Goal: Information Seeking & Learning: Find specific page/section

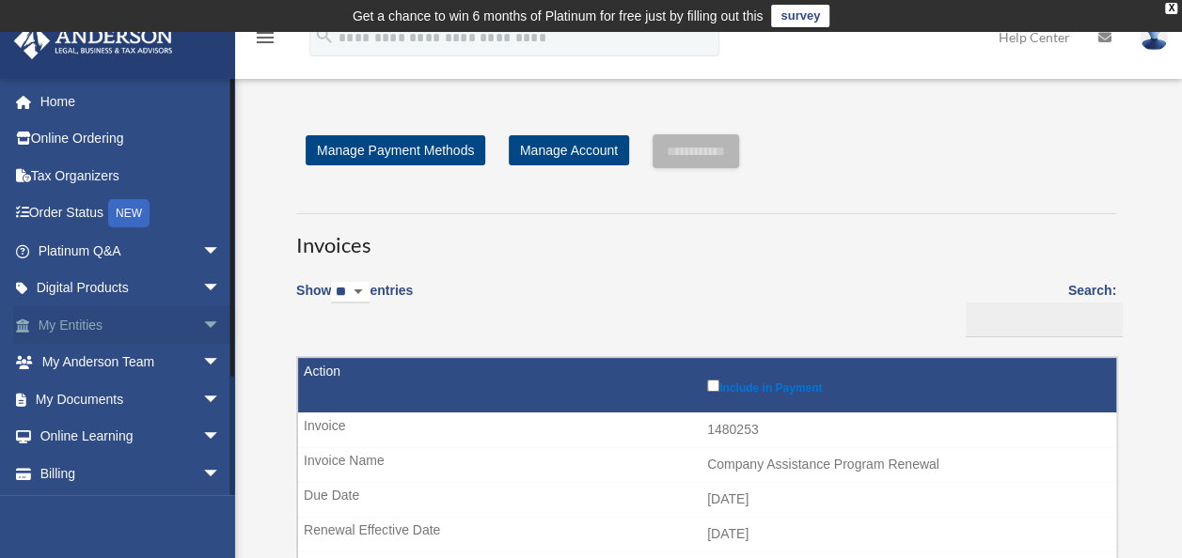
click at [96, 330] on link "My Entities arrow_drop_down" at bounding box center [131, 325] width 236 height 38
click at [202, 322] on span "arrow_drop_down" at bounding box center [221, 325] width 38 height 39
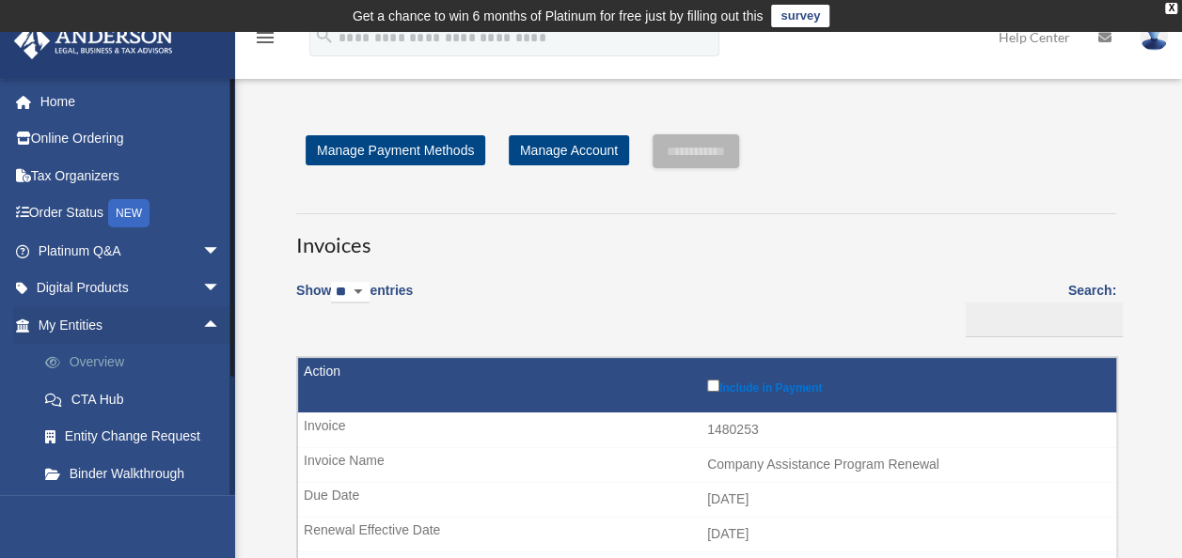
click at [116, 363] on link "Overview" at bounding box center [137, 363] width 223 height 38
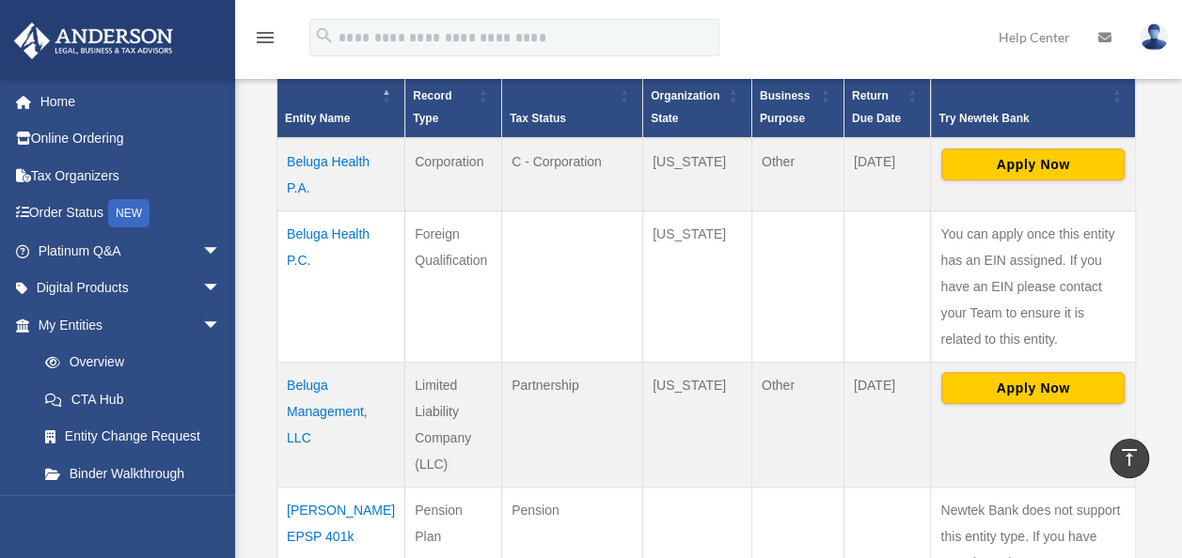
scroll to position [576, 0]
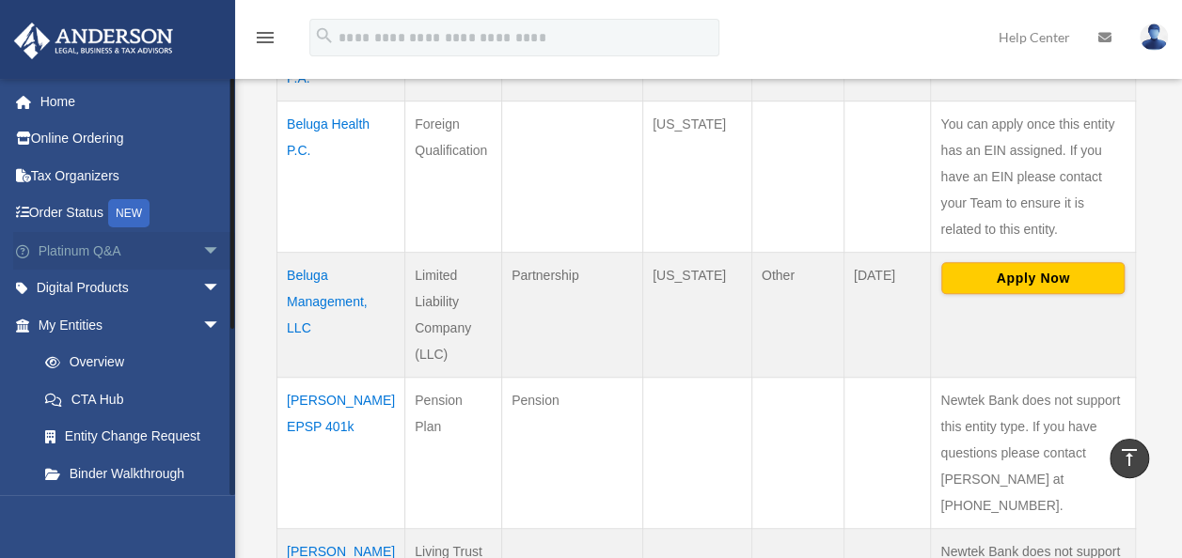
click at [173, 246] on link "Platinum Q&A arrow_drop_down" at bounding box center [131, 251] width 236 height 38
click at [103, 254] on link "Platinum Q&A arrow_drop_down" at bounding box center [131, 251] width 236 height 38
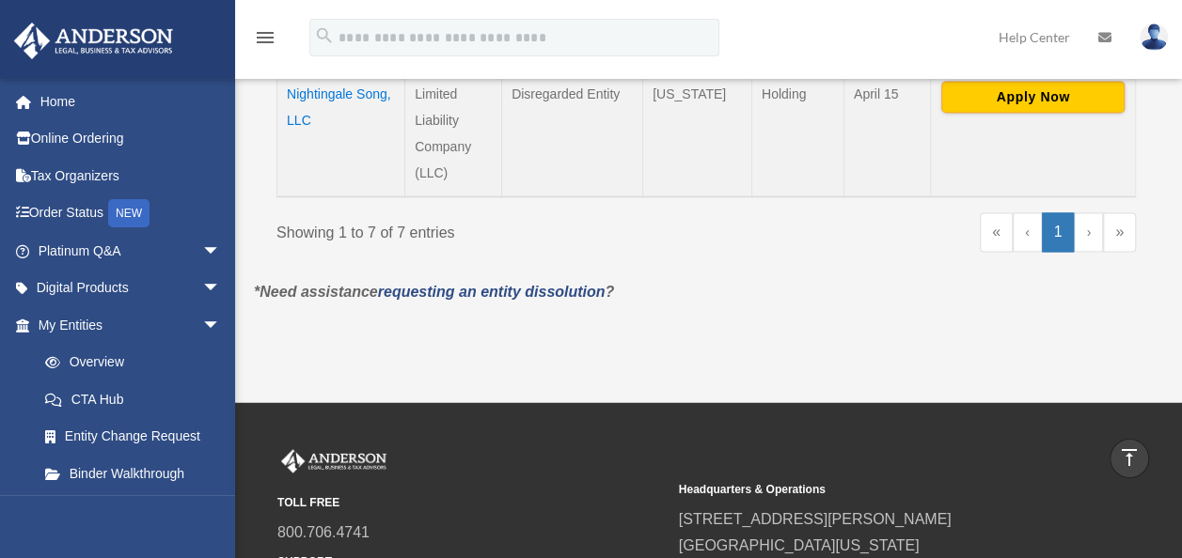
scroll to position [1328, 0]
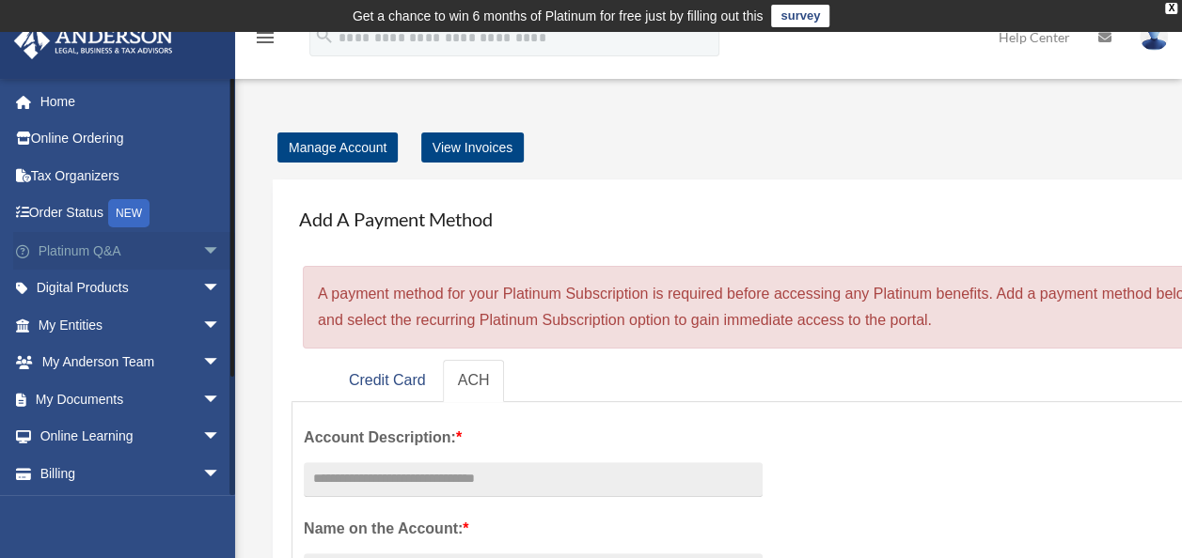
click at [180, 248] on link "Platinum Q&A arrow_drop_down" at bounding box center [131, 251] width 236 height 38
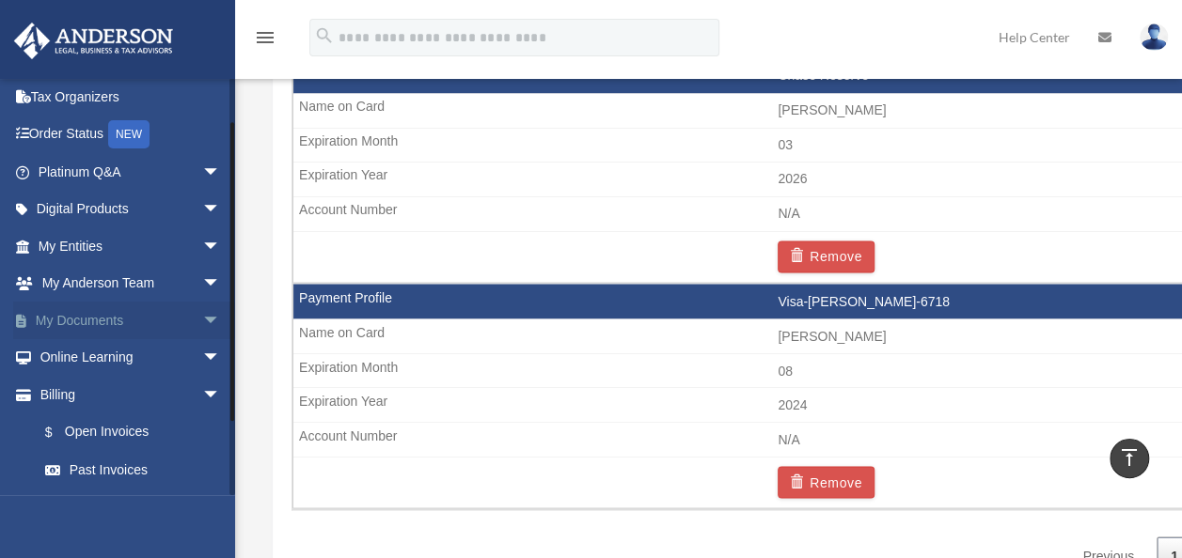
scroll to position [55, 0]
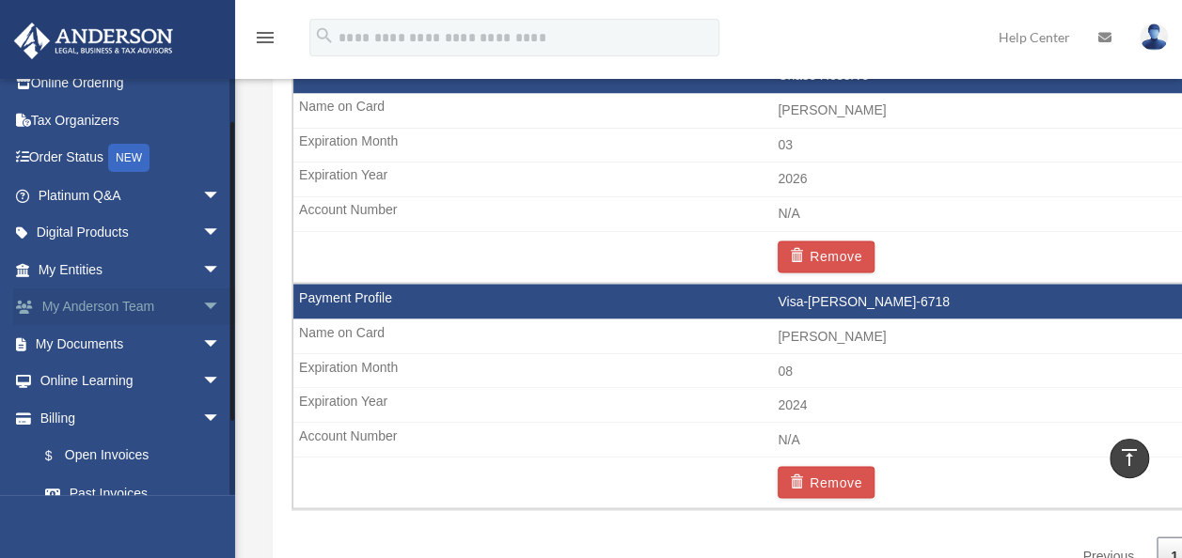
click at [171, 298] on link "My Anderson Team arrow_drop_down" at bounding box center [131, 308] width 236 height 38
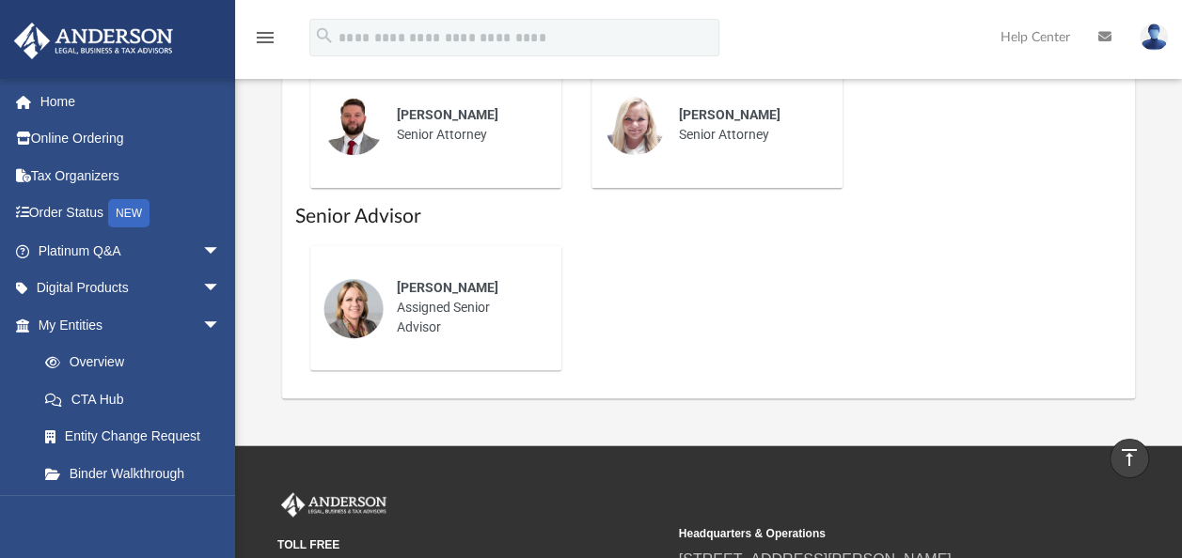
scroll to position [1128, 0]
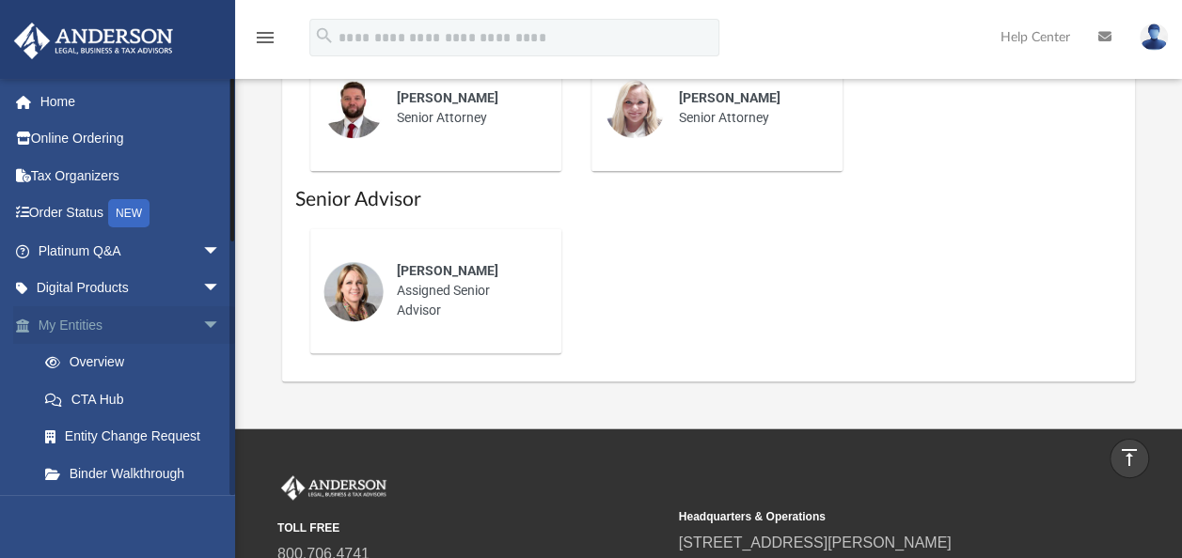
click at [161, 320] on link "My Entities arrow_drop_down" at bounding box center [131, 325] width 236 height 38
click at [140, 365] on link "Overview" at bounding box center [137, 363] width 223 height 38
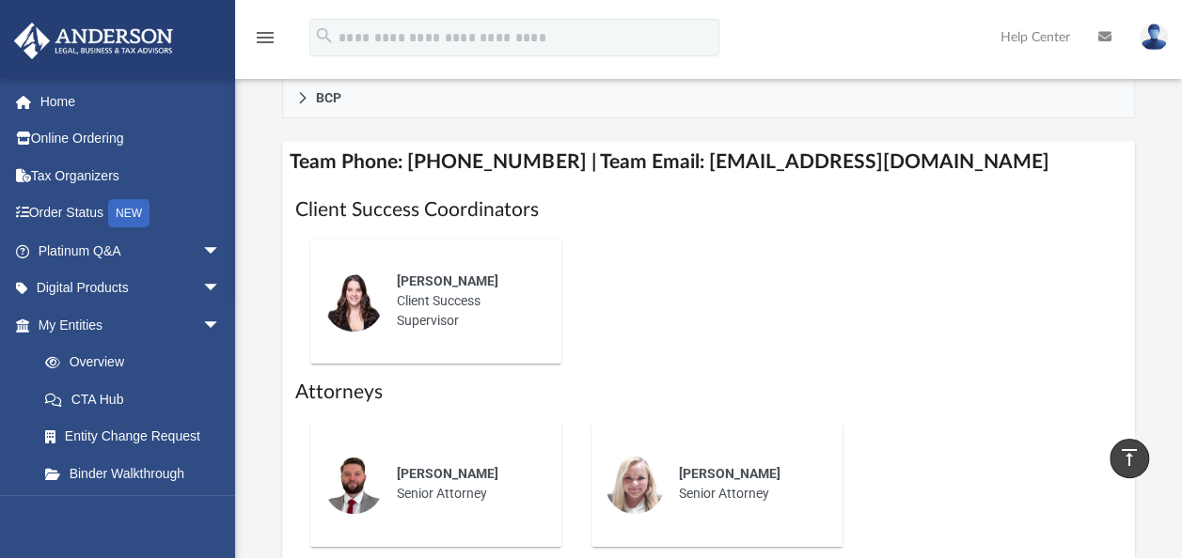
scroll to position [589, 0]
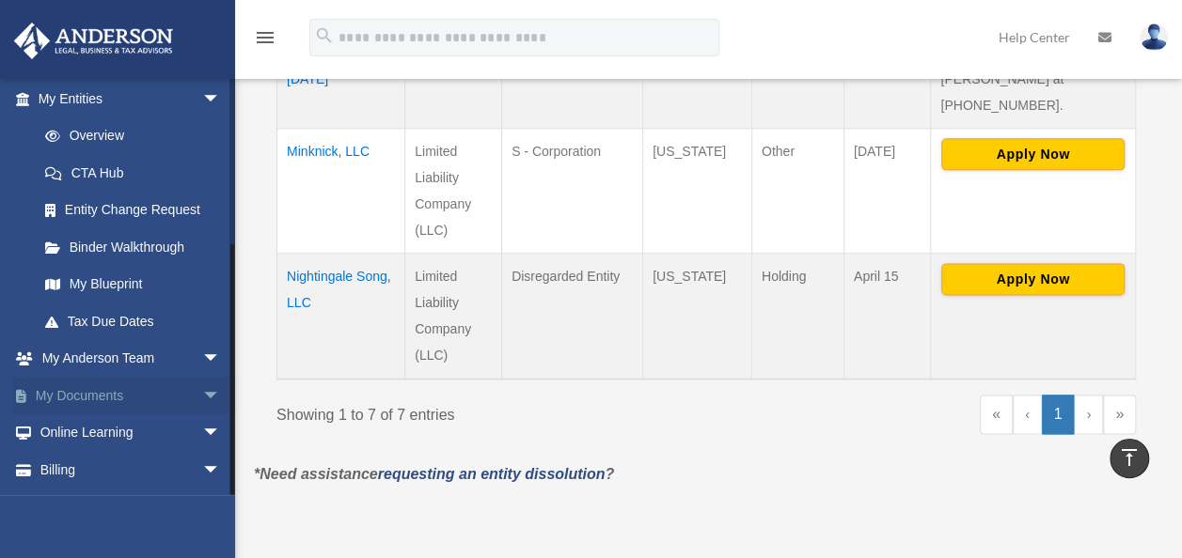
scroll to position [260, 0]
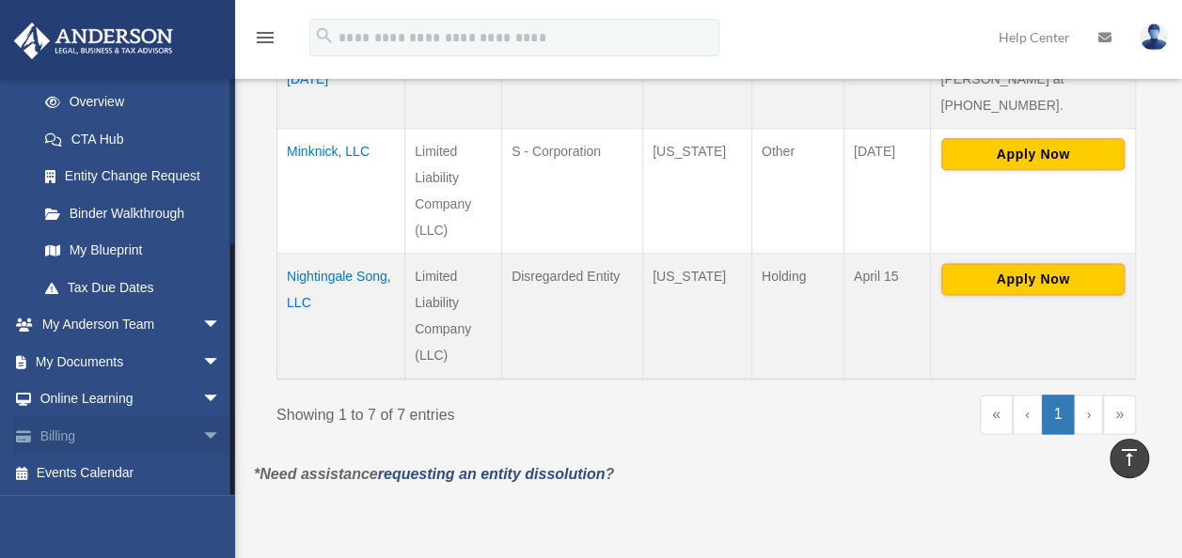
click at [160, 436] on link "Billing arrow_drop_down" at bounding box center [131, 436] width 236 height 38
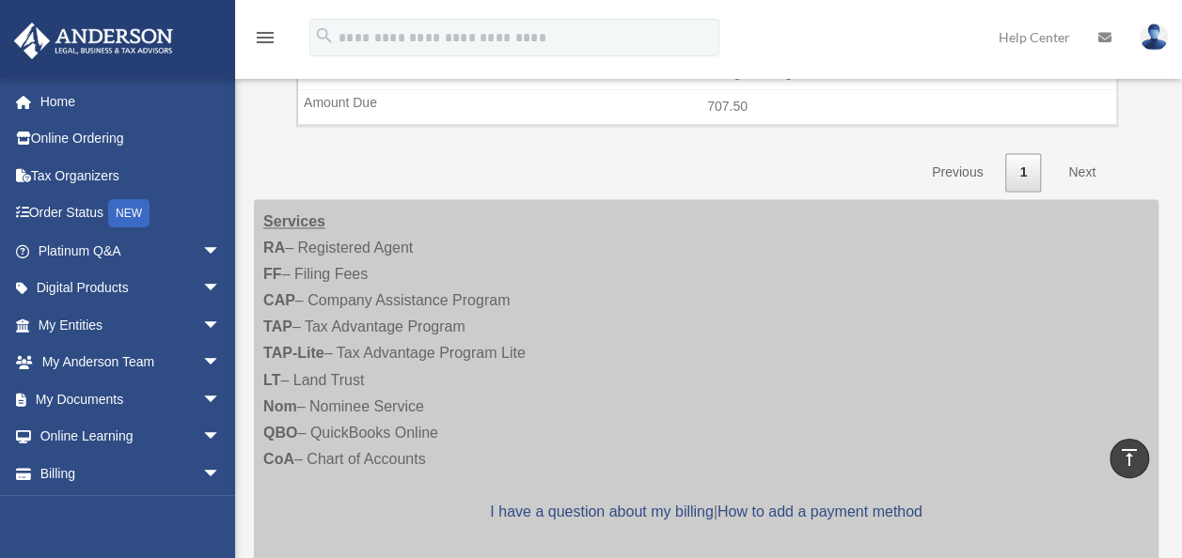
scroll to position [1410, 0]
click at [381, 442] on div "Services RA – Registered Agent FF – Filing Fees CAP – Company Assistance Progra…" at bounding box center [706, 381] width 904 height 361
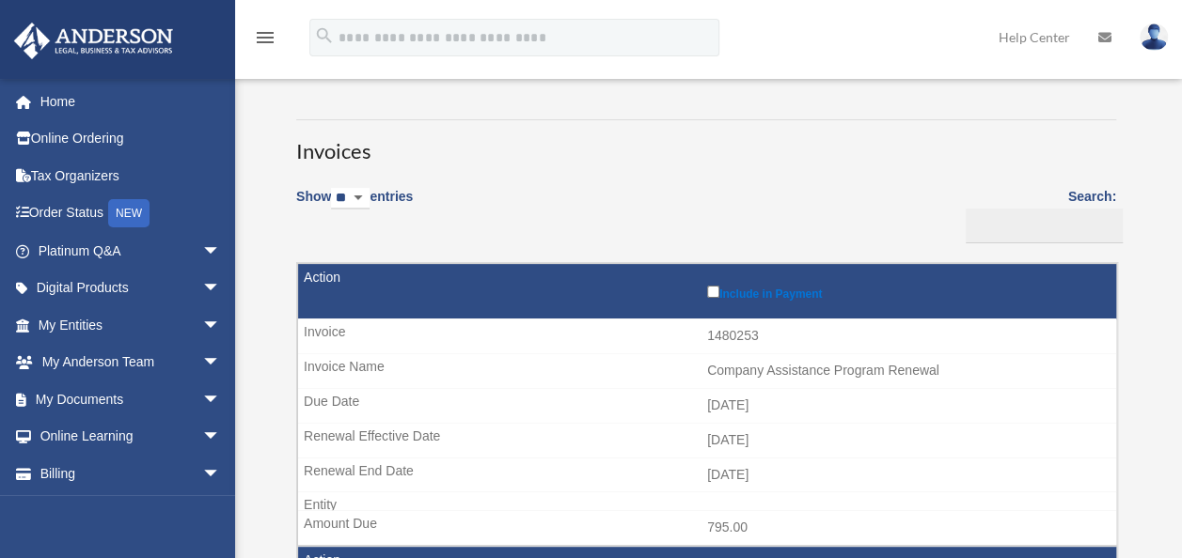
scroll to position [0, 0]
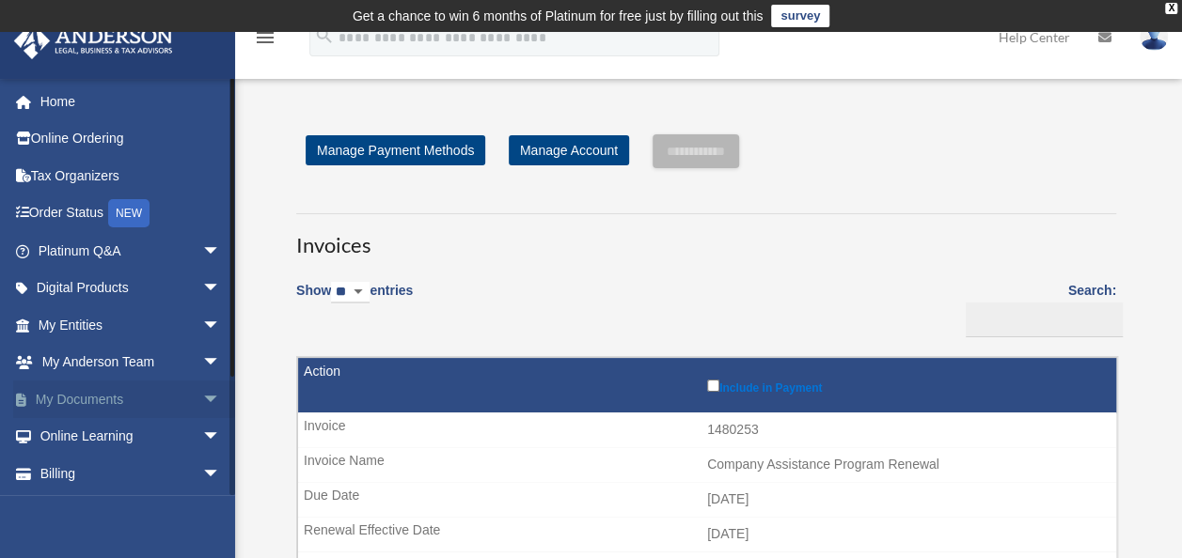
click at [164, 393] on link "My Documents arrow_drop_down" at bounding box center [131, 400] width 236 height 38
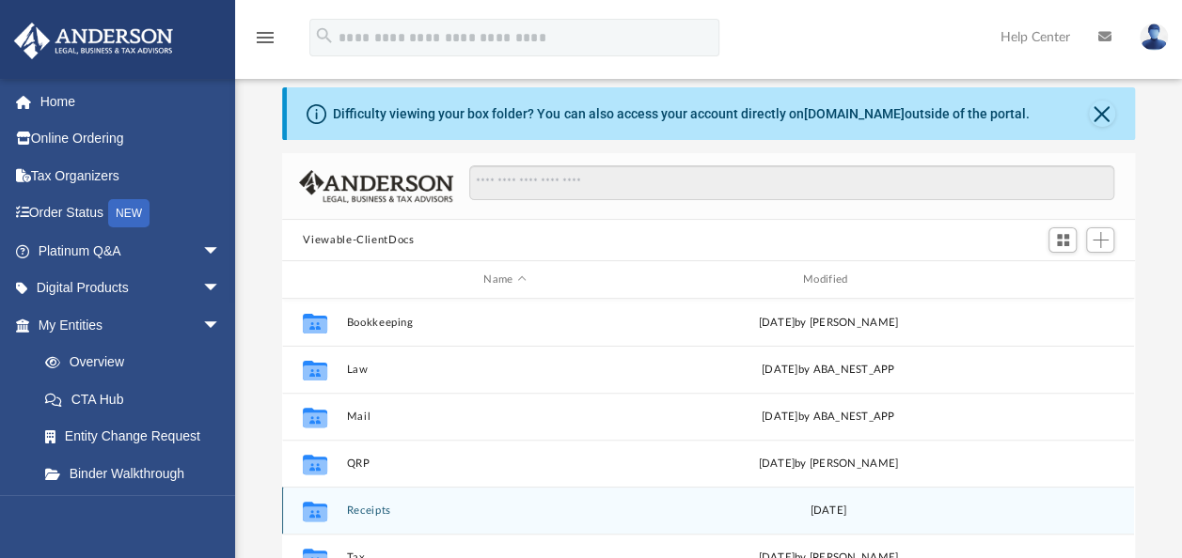
scroll to position [94, 0]
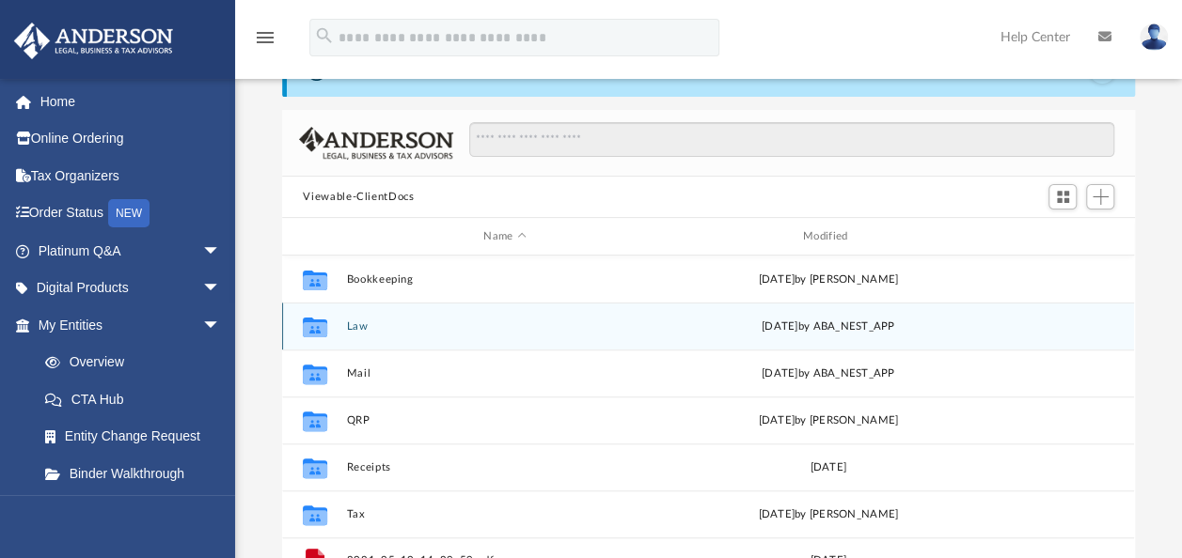
click at [365, 323] on button "Law" at bounding box center [505, 327] width 316 height 12
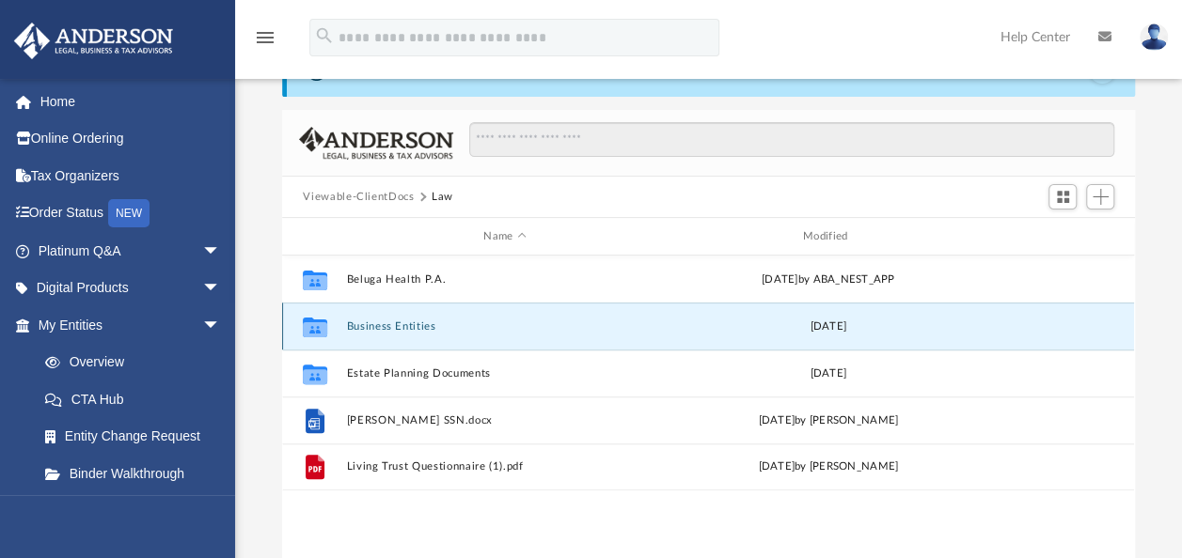
click at [365, 323] on button "Business Entities" at bounding box center [505, 327] width 316 height 12
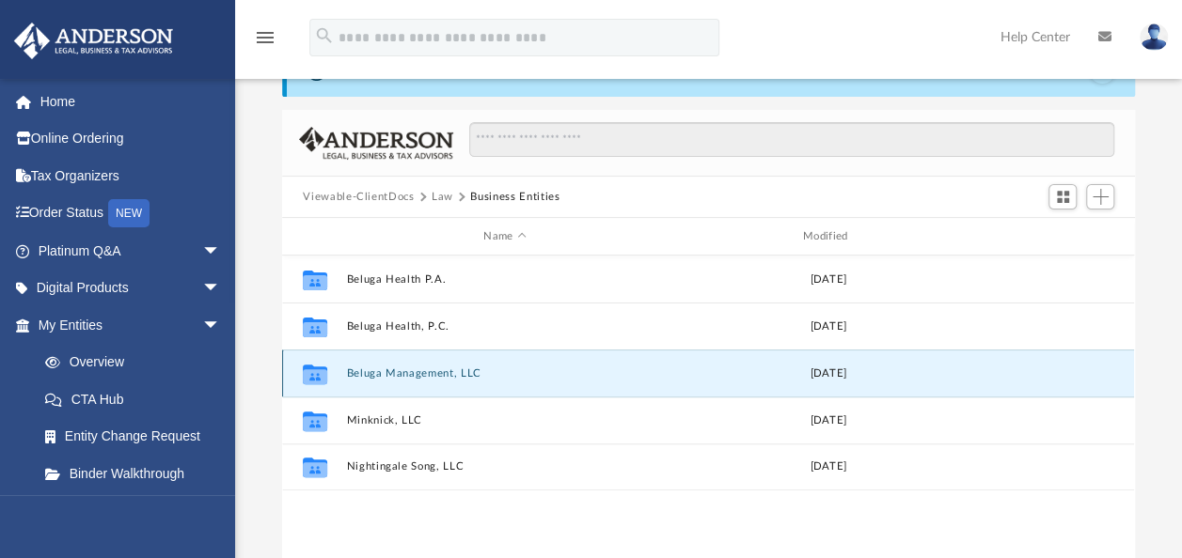
click at [393, 374] on button "Beluga Management, LLC" at bounding box center [505, 374] width 316 height 12
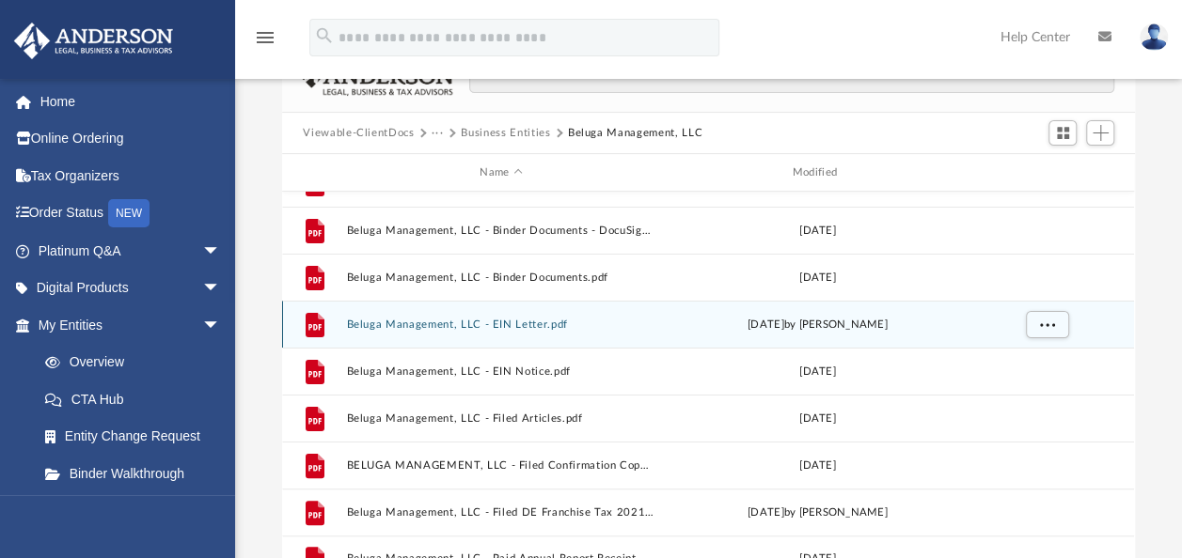
scroll to position [188, 0]
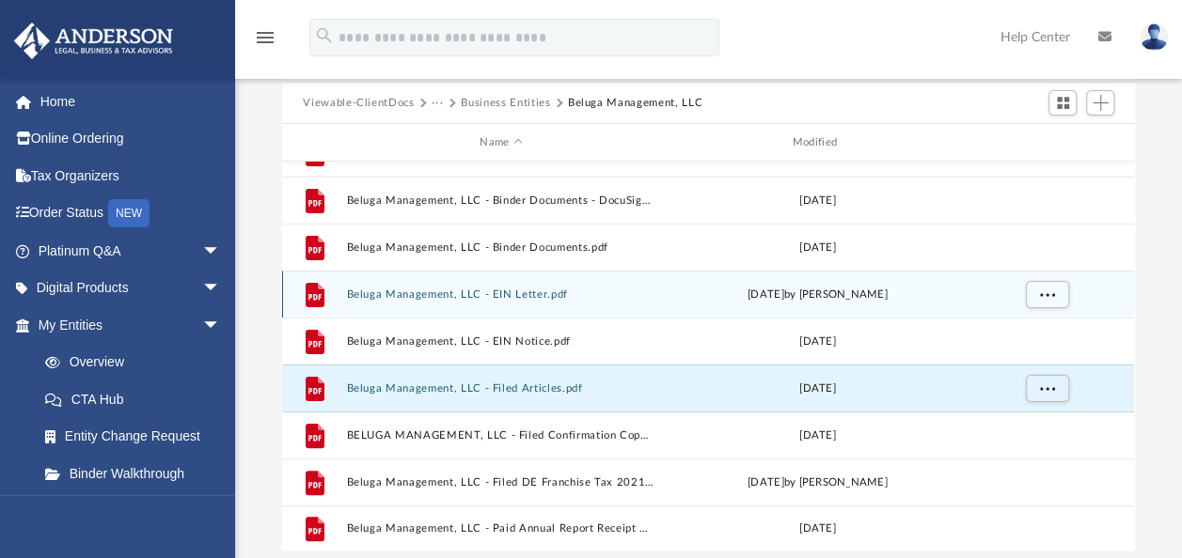
click at [477, 389] on button "Beluga Management, LLC - Filed Articles.pdf" at bounding box center [501, 389] width 308 height 12
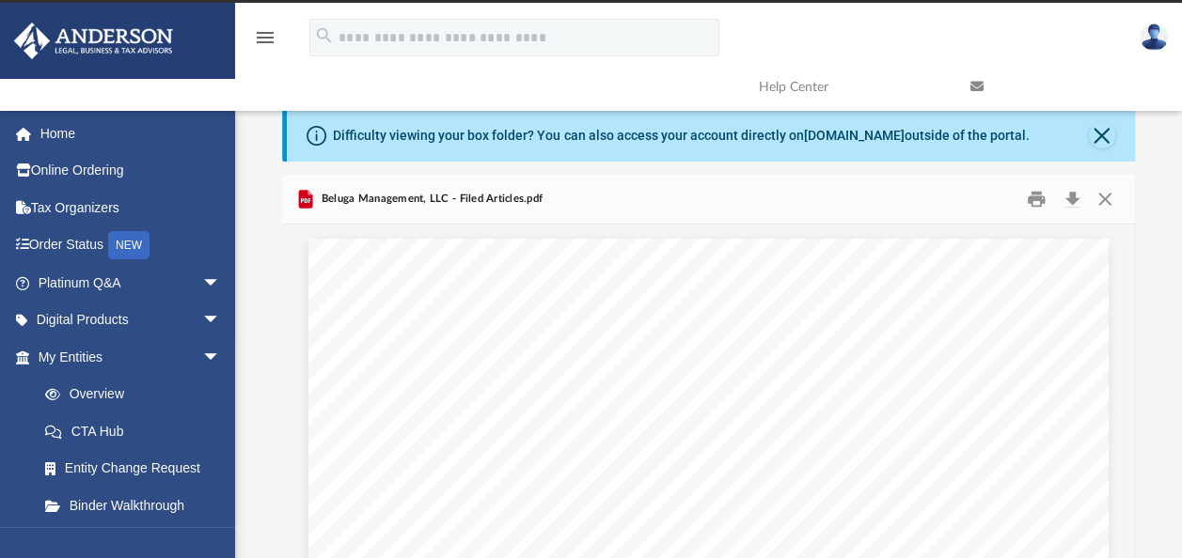
scroll to position [0, 0]
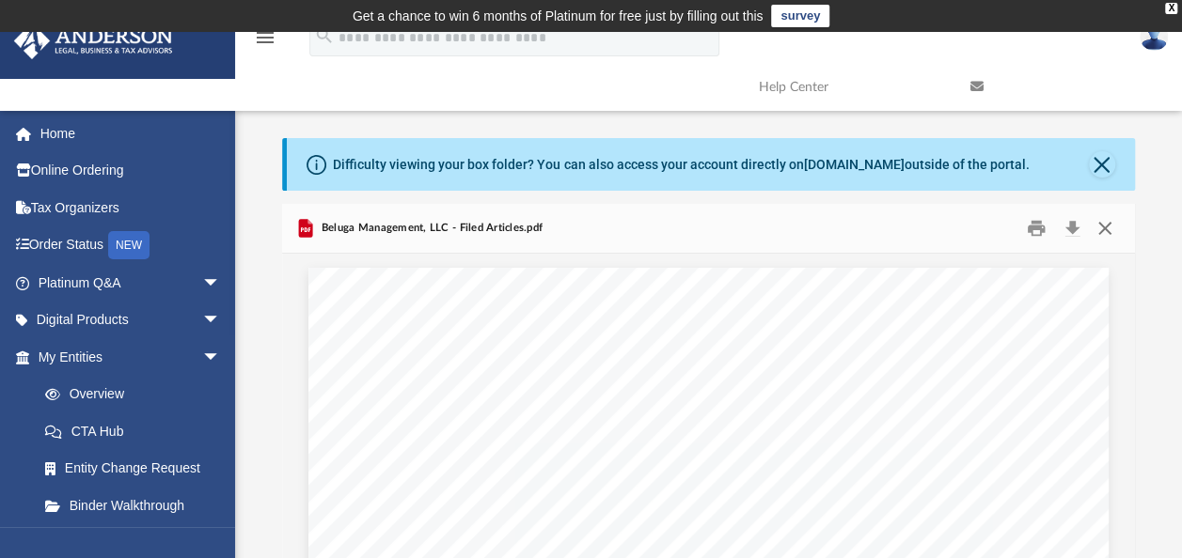
click at [1099, 230] on button "Close" at bounding box center [1105, 228] width 34 height 29
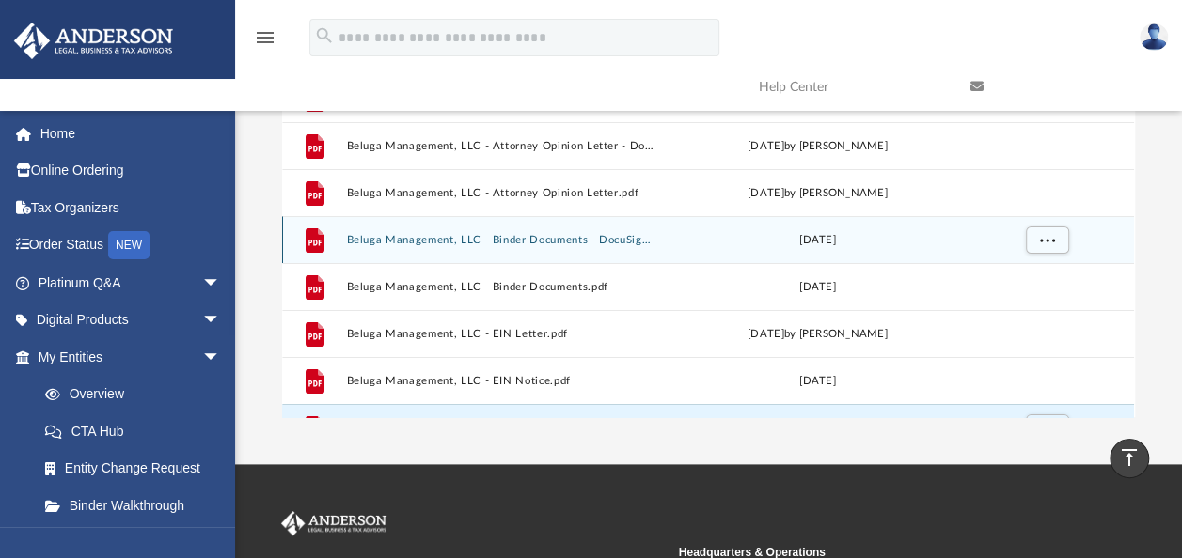
click at [624, 243] on button "Beluga Management, LLC - Binder Documents - DocuSigned.pdf" at bounding box center [501, 240] width 308 height 12
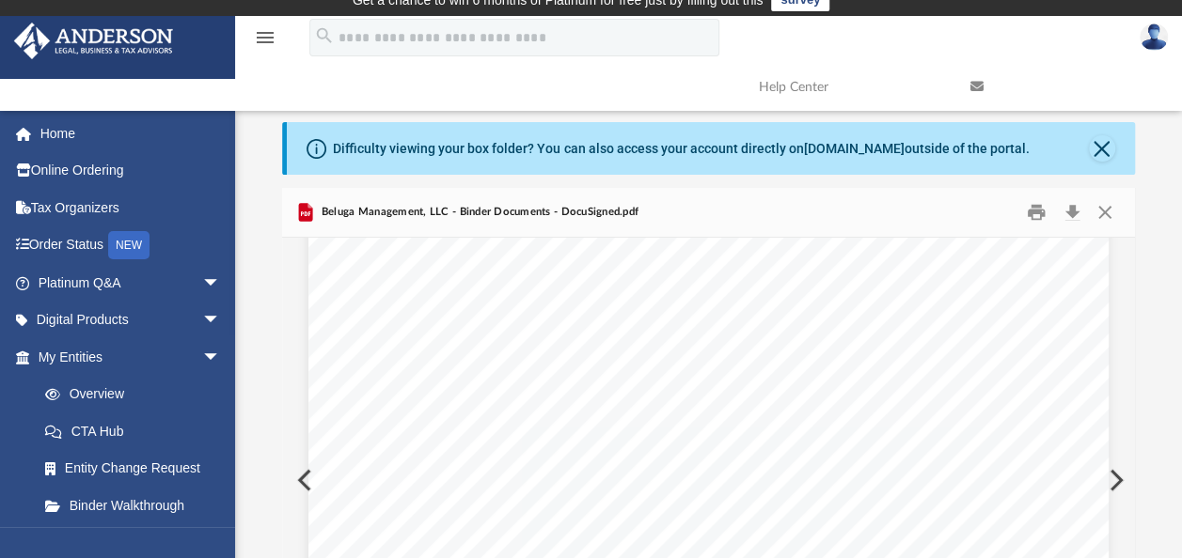
scroll to position [7613, 0]
click at [803, 368] on span "Vegas, NV 89121" at bounding box center [868, 364] width 138 height 14
click at [639, 365] on span "3225 McLeod Dr, Suite 100 Las" at bounding box center [729, 364] width 241 height 14
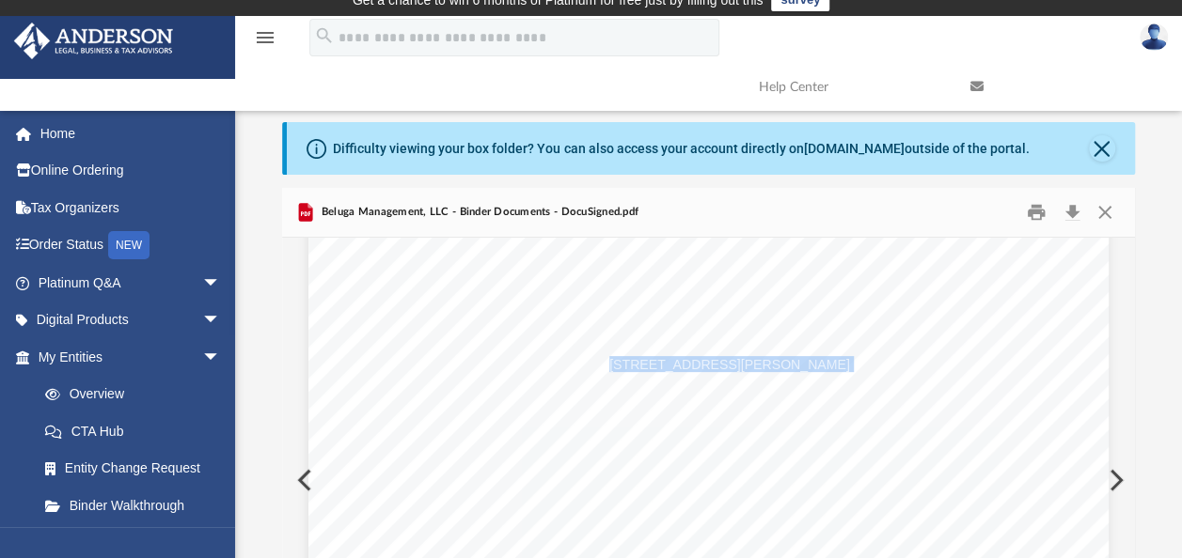
click at [639, 365] on span "3225 McLeod Dr, Suite 100 Las" at bounding box center [729, 364] width 241 height 14
click at [1115, 211] on button "Close" at bounding box center [1105, 212] width 34 height 29
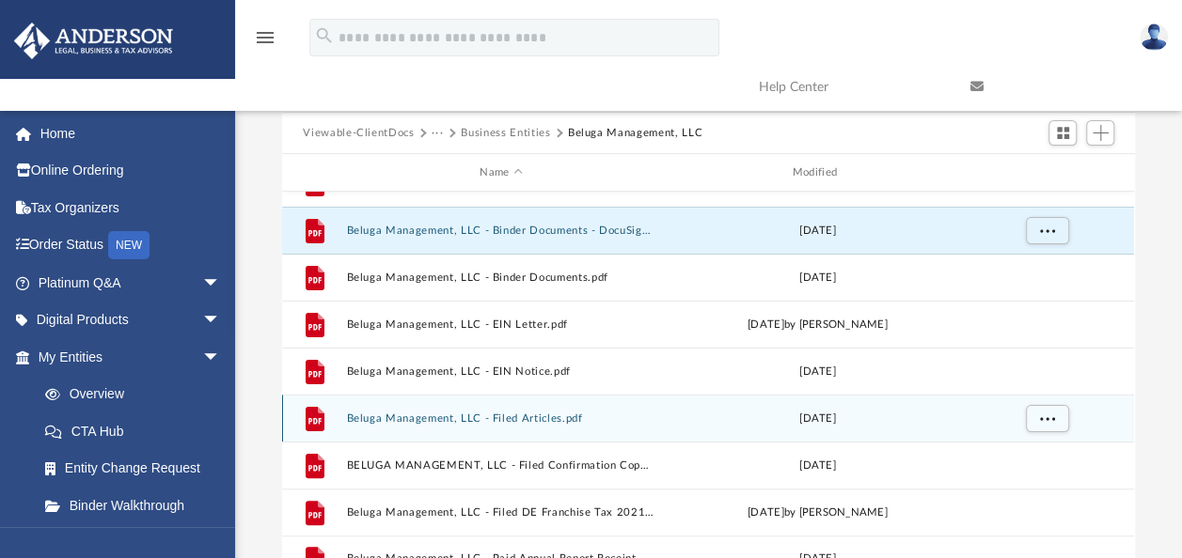
scroll to position [188, 0]
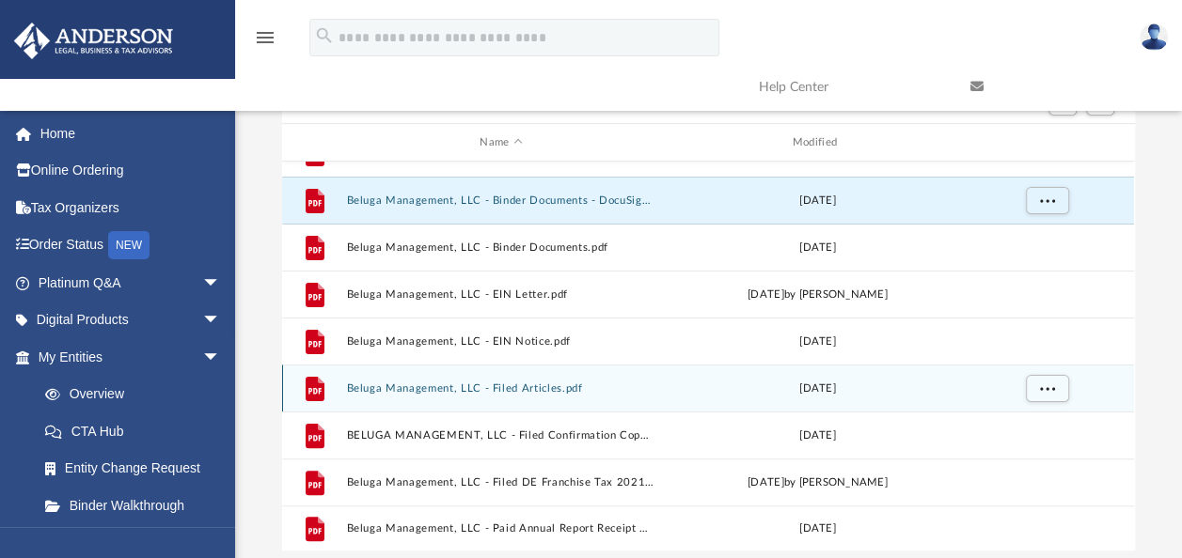
click at [602, 393] on div "File Beluga Management, LLC - Filed Articles.pdf Tue Jun 9 2020" at bounding box center [708, 388] width 852 height 47
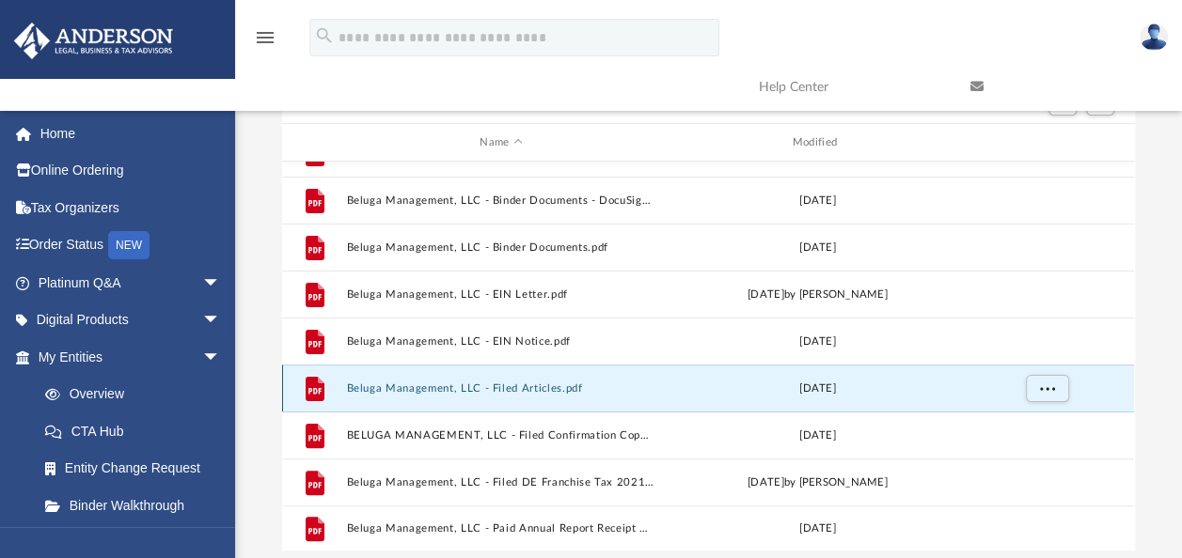
click at [602, 393] on div "File Beluga Management, LLC - Filed Articles.pdf Tue Jun 9 2020" at bounding box center [708, 388] width 852 height 47
click at [489, 385] on button "Beluga Management, LLC - Filed Articles.pdf" at bounding box center [501, 389] width 308 height 12
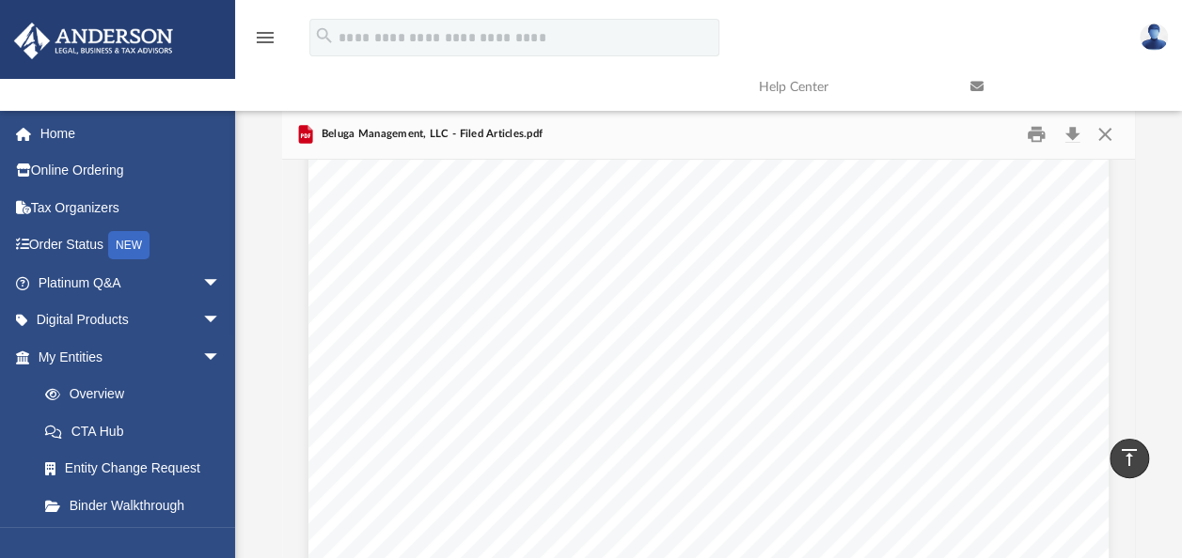
scroll to position [0, 0]
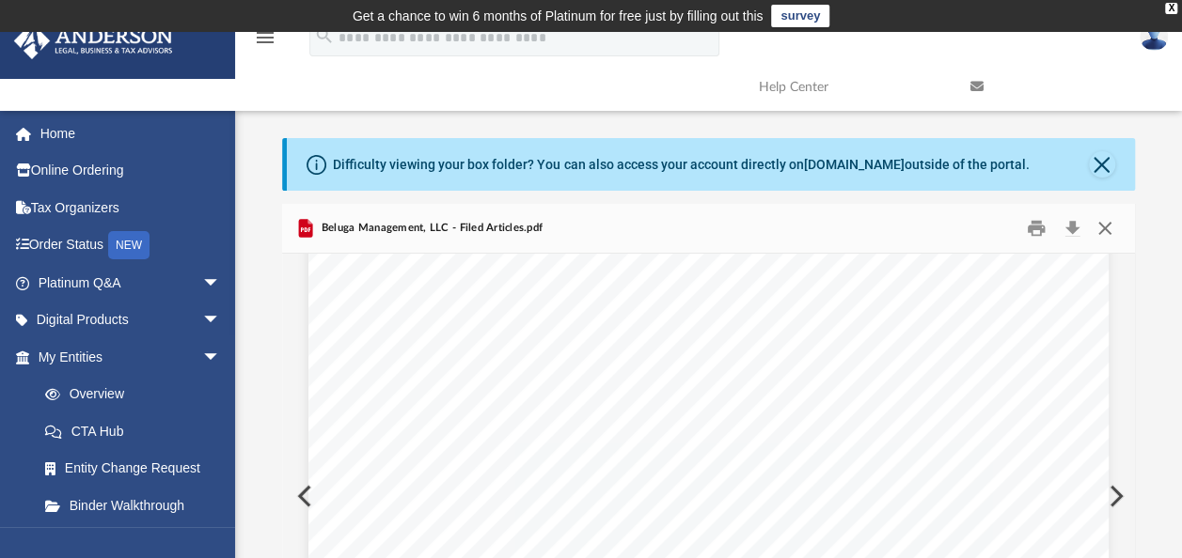
click at [1111, 231] on button "Close" at bounding box center [1105, 228] width 34 height 29
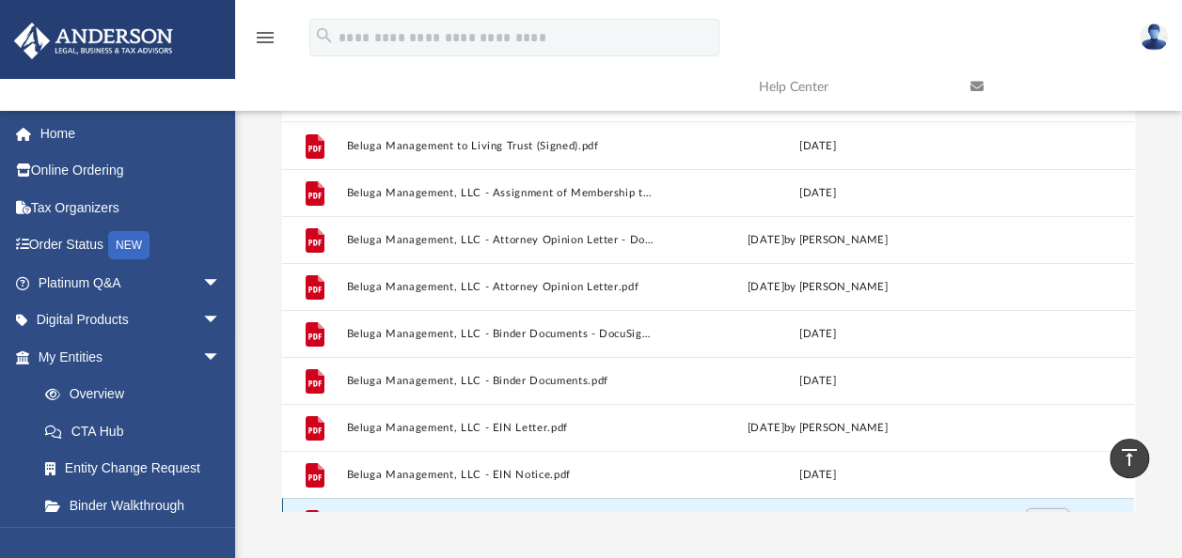
scroll to position [133, 0]
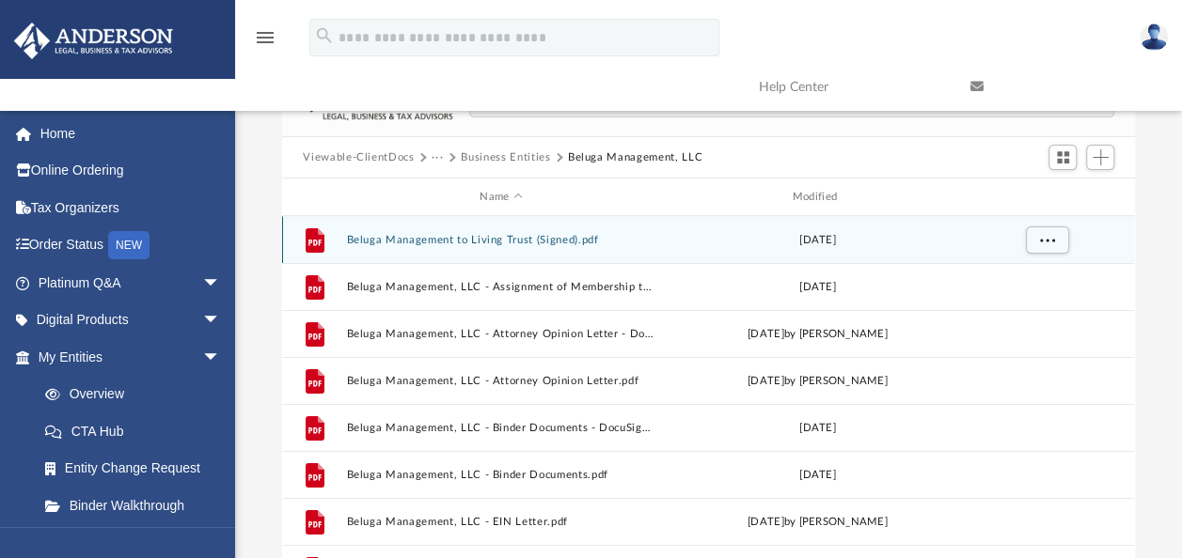
click at [658, 234] on div "File Beluga Management to Living Trust (Signed).pdf Wed Oct 27 2021" at bounding box center [708, 239] width 852 height 47
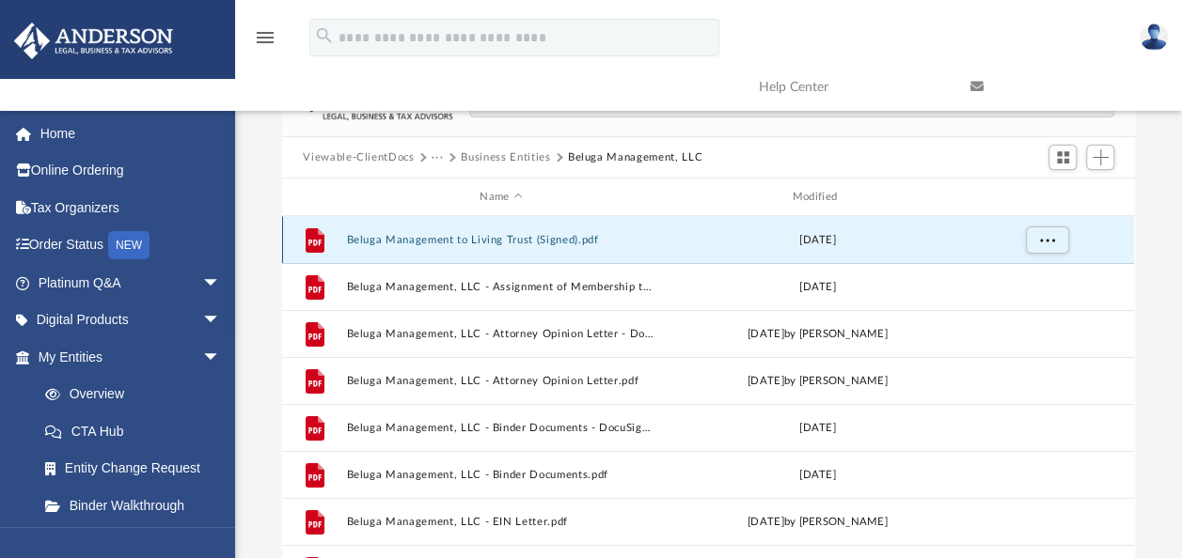
click at [519, 238] on button "Beluga Management to Living Trust (Signed).pdf" at bounding box center [501, 240] width 308 height 12
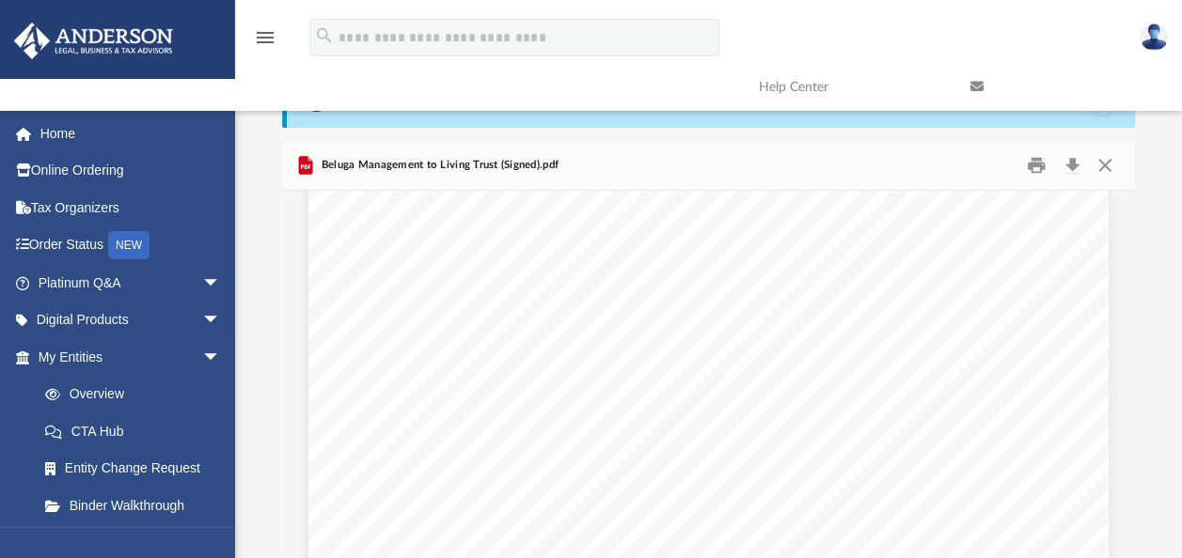
scroll to position [0, 0]
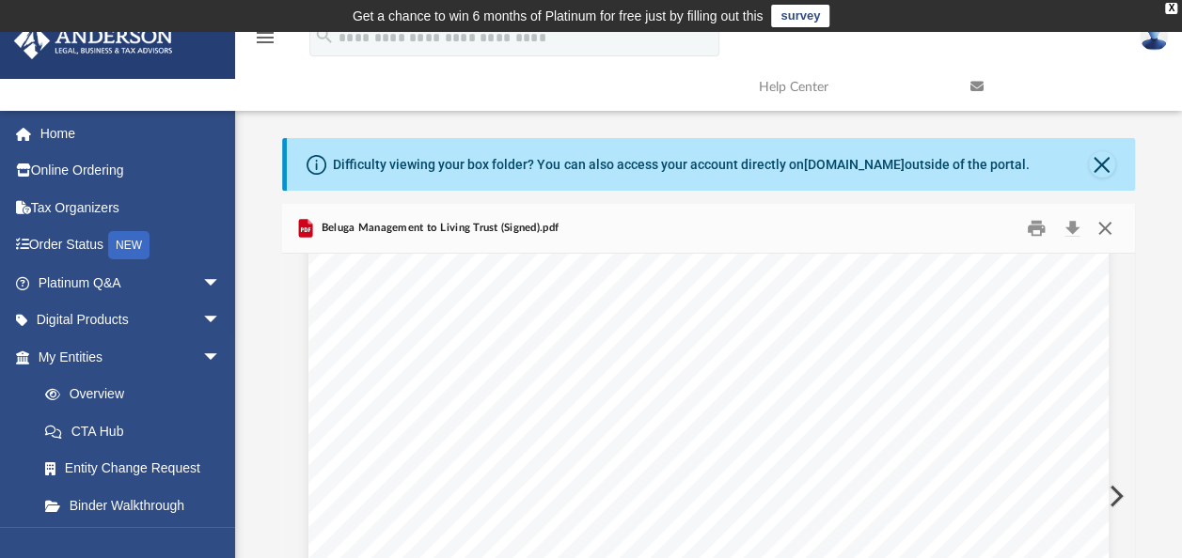
click at [1109, 232] on button "Close" at bounding box center [1105, 228] width 34 height 29
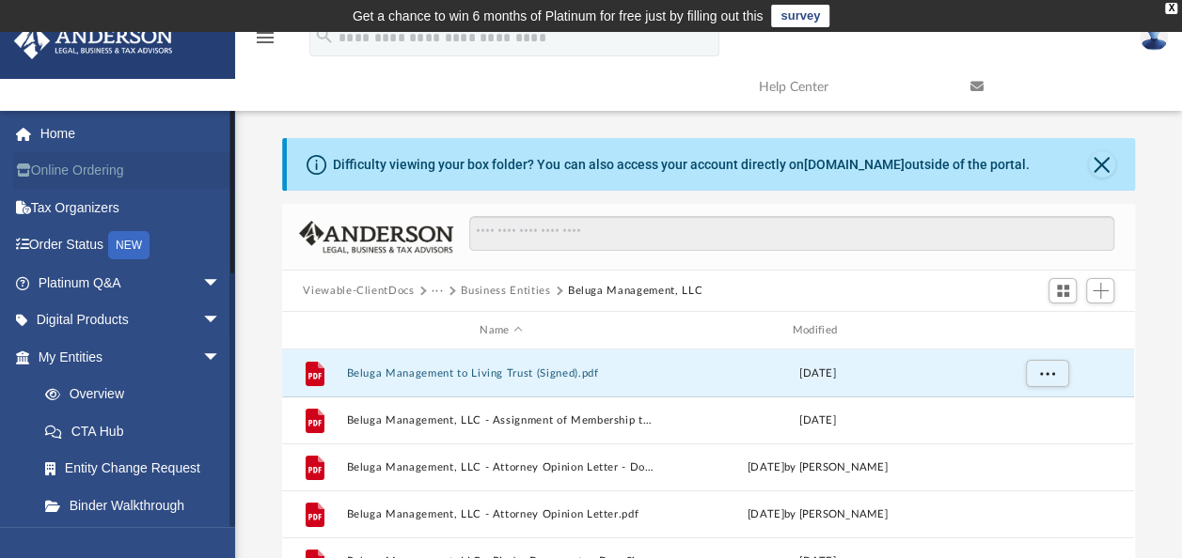
click at [173, 166] on link "Online Ordering" at bounding box center [131, 171] width 236 height 38
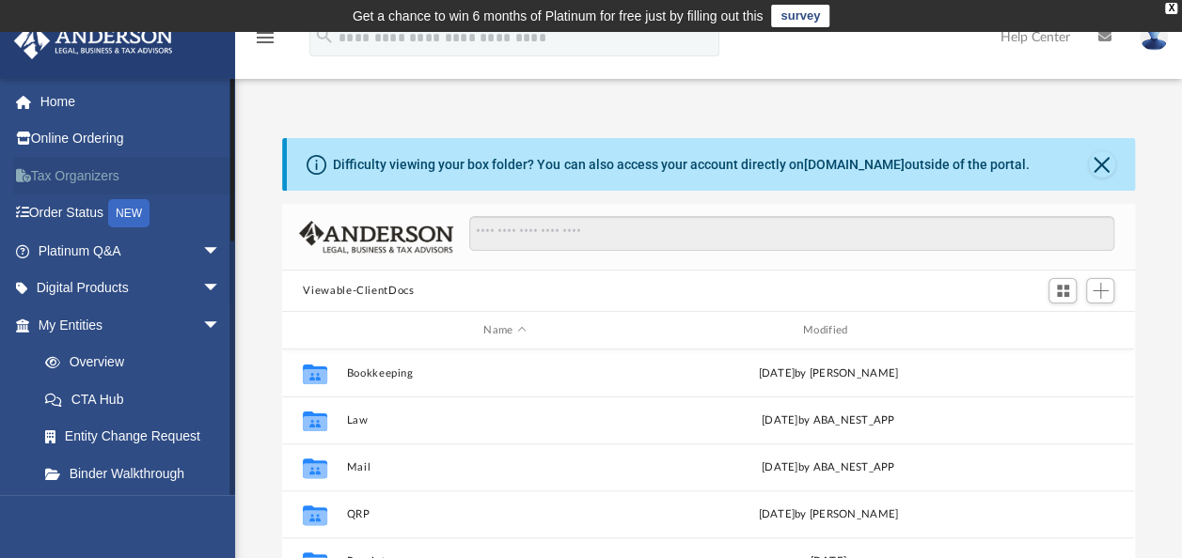
scroll to position [413, 837]
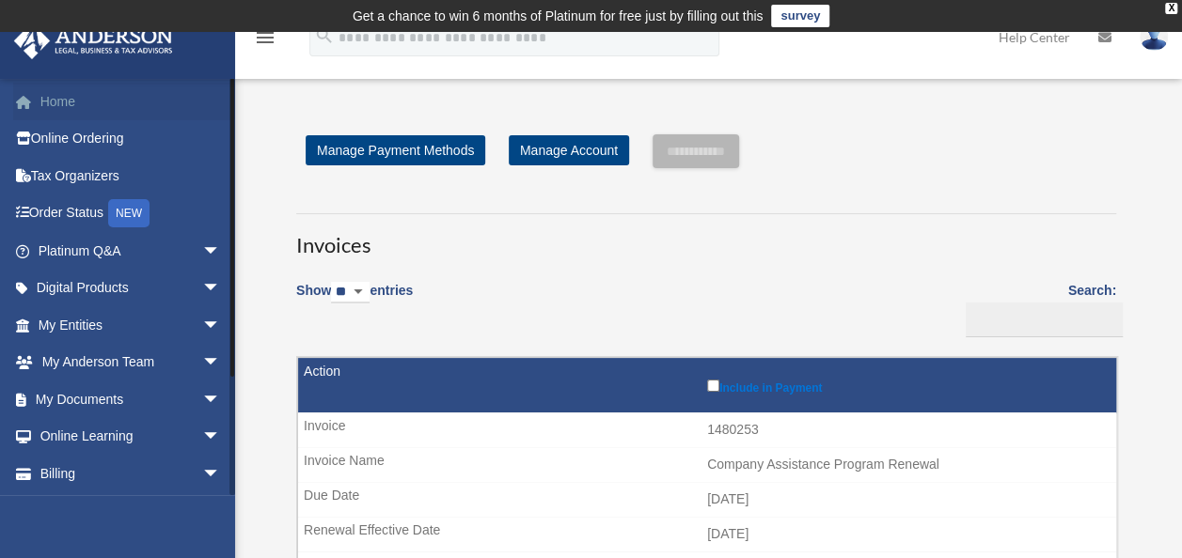
click at [74, 102] on link "Home" at bounding box center [131, 102] width 236 height 38
